Goal: Task Accomplishment & Management: Manage account settings

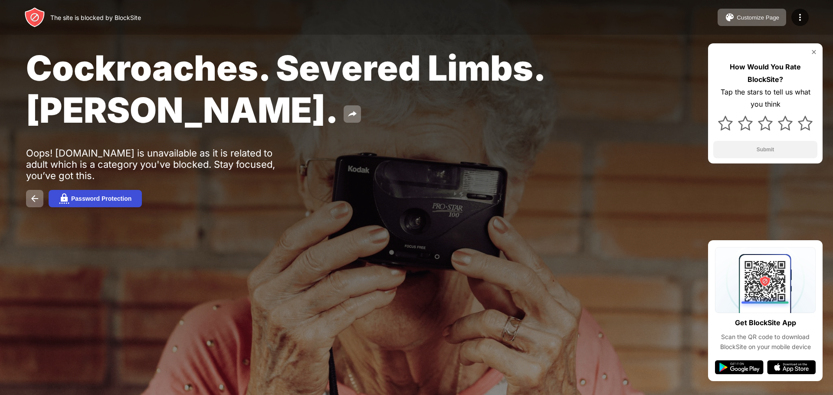
click at [95, 202] on div "Password Protection" at bounding box center [101, 198] width 60 height 7
click at [93, 199] on div at bounding box center [416, 197] width 833 height 395
click at [82, 199] on div at bounding box center [416, 197] width 833 height 395
